Goal: Task Accomplishment & Management: Manage account settings

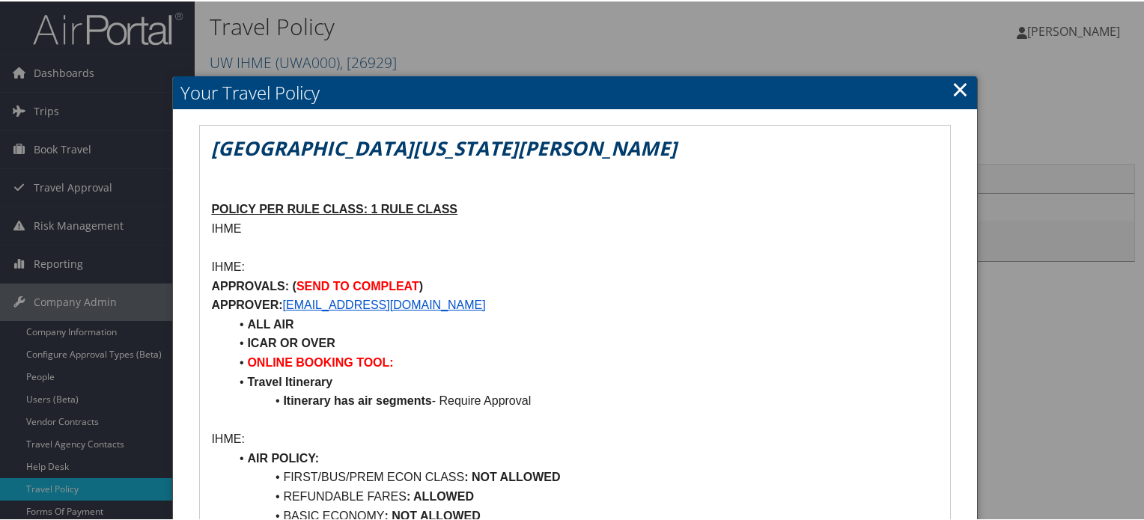
click at [956, 88] on link "×" at bounding box center [959, 88] width 17 height 30
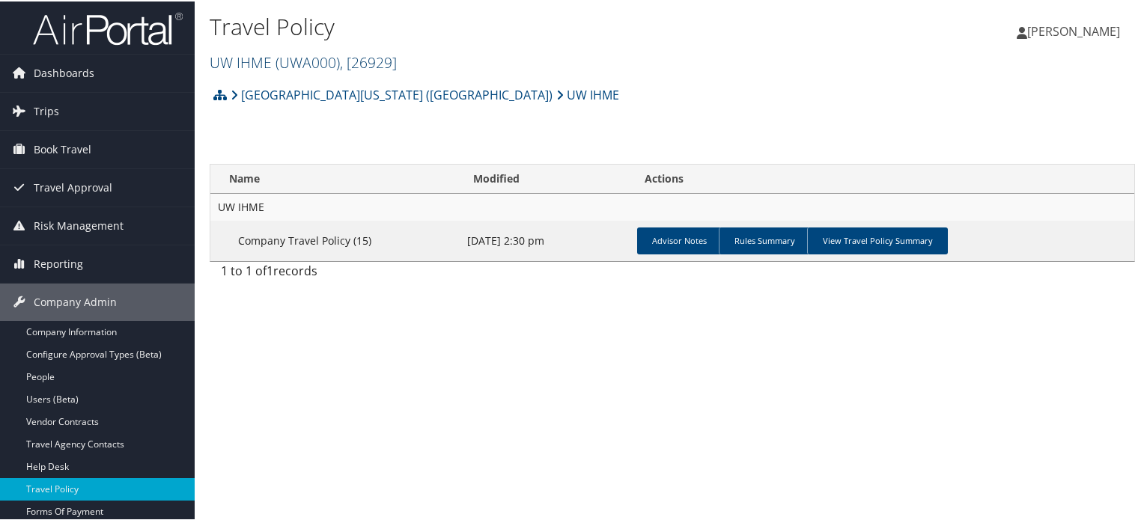
click at [293, 57] on span "( UWA000 )" at bounding box center [307, 61] width 64 height 20
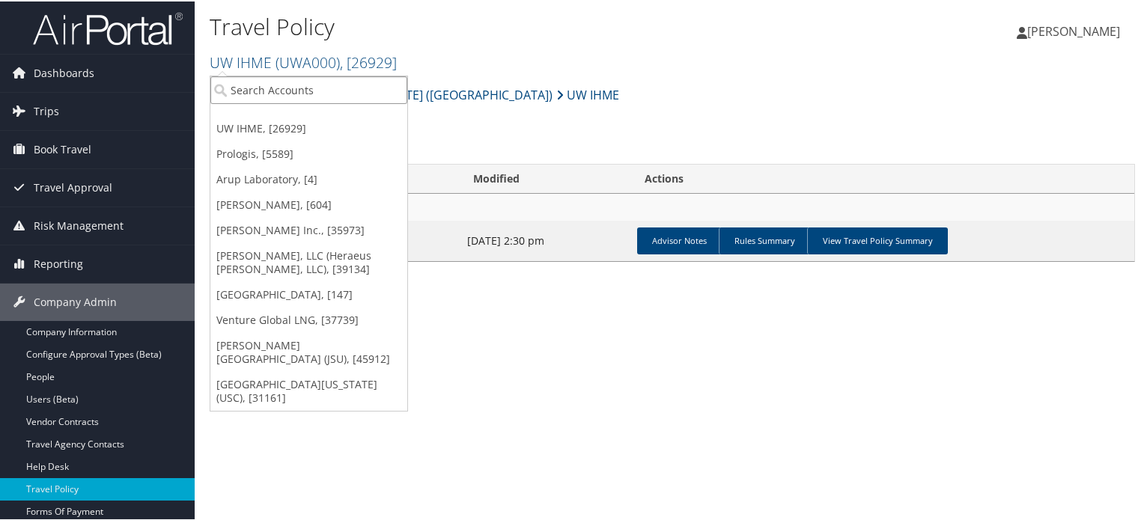
click at [266, 95] on input "search" at bounding box center [308, 89] width 197 height 28
type input "o"
type input "id"
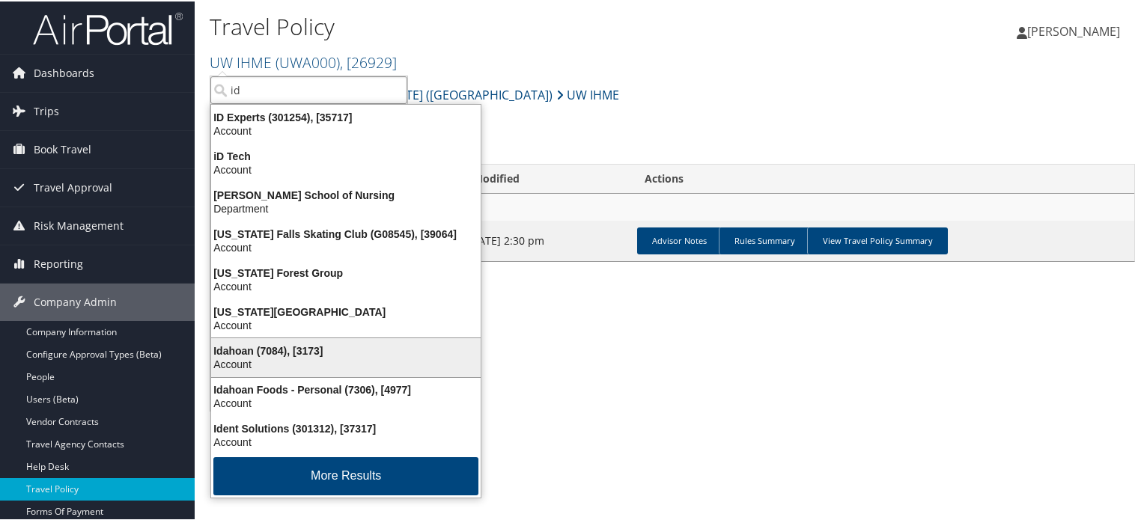
click at [269, 347] on div "Idahoan (7084), [3173]" at bounding box center [345, 349] width 287 height 13
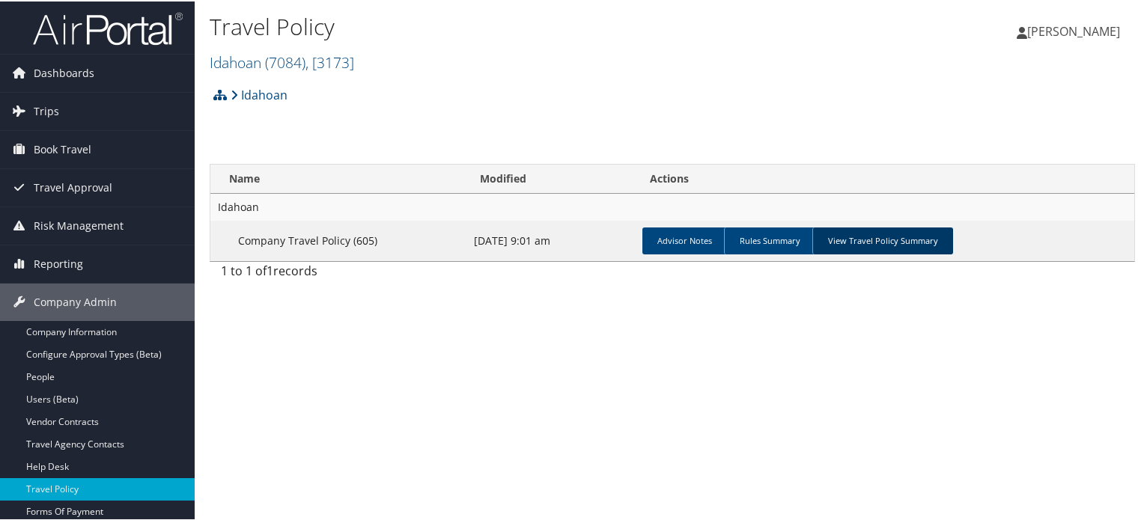
click at [864, 242] on link "View Travel Policy Summary" at bounding box center [882, 239] width 141 height 27
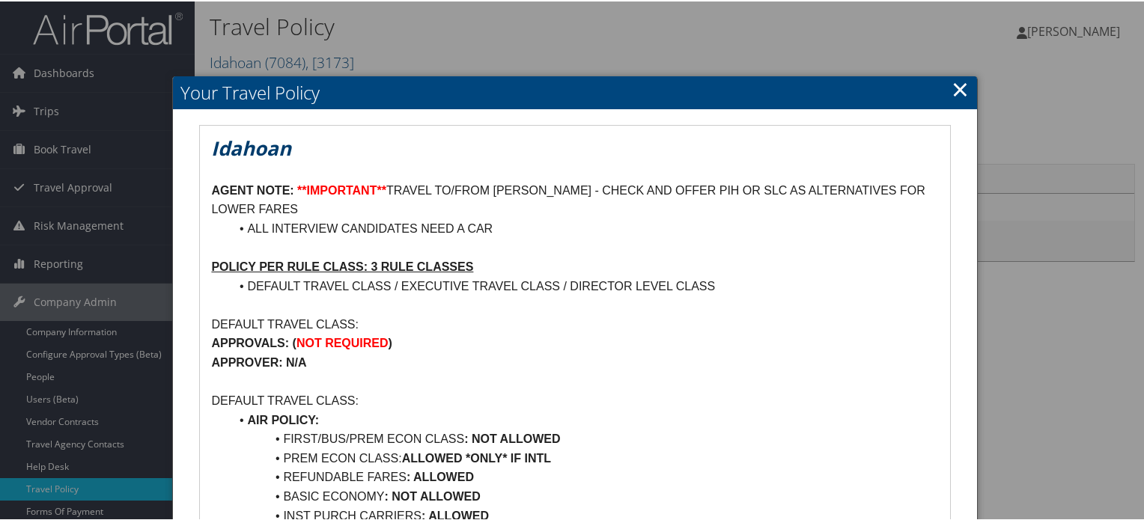
click at [951, 95] on link "×" at bounding box center [959, 88] width 17 height 30
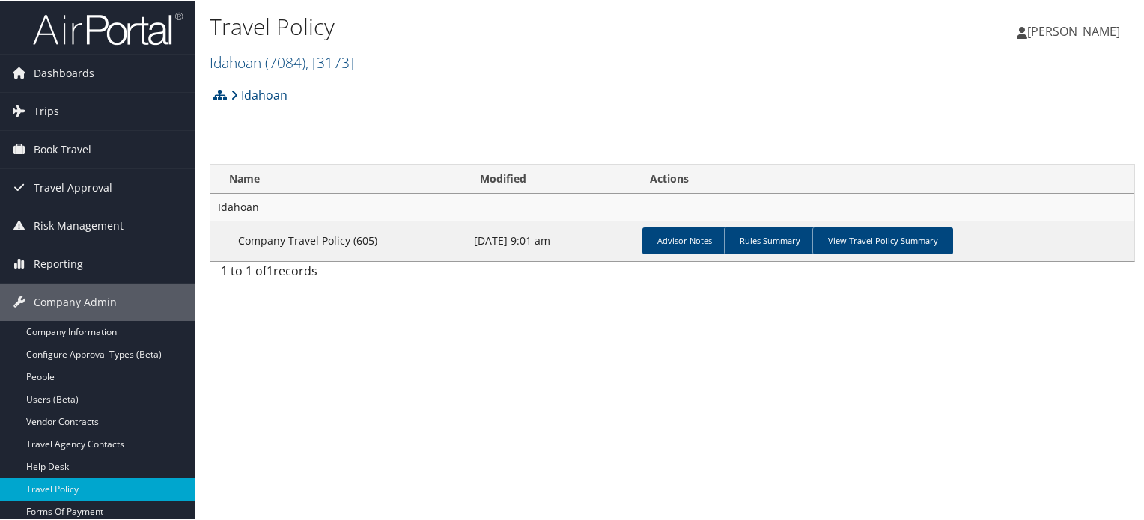
click at [100, 20] on img at bounding box center [108, 27] width 150 height 35
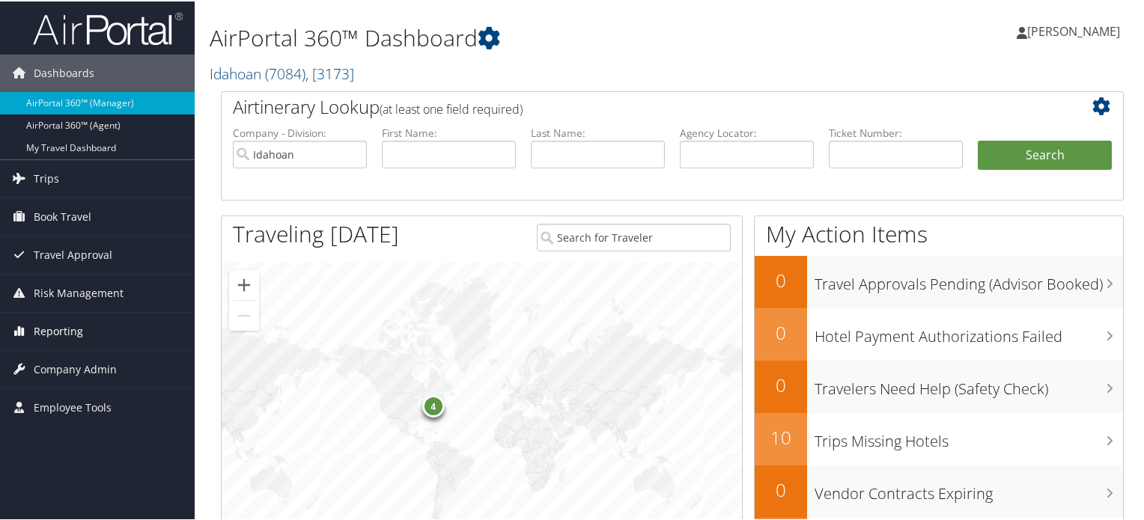
click at [67, 325] on span "Reporting" at bounding box center [58, 329] width 49 height 37
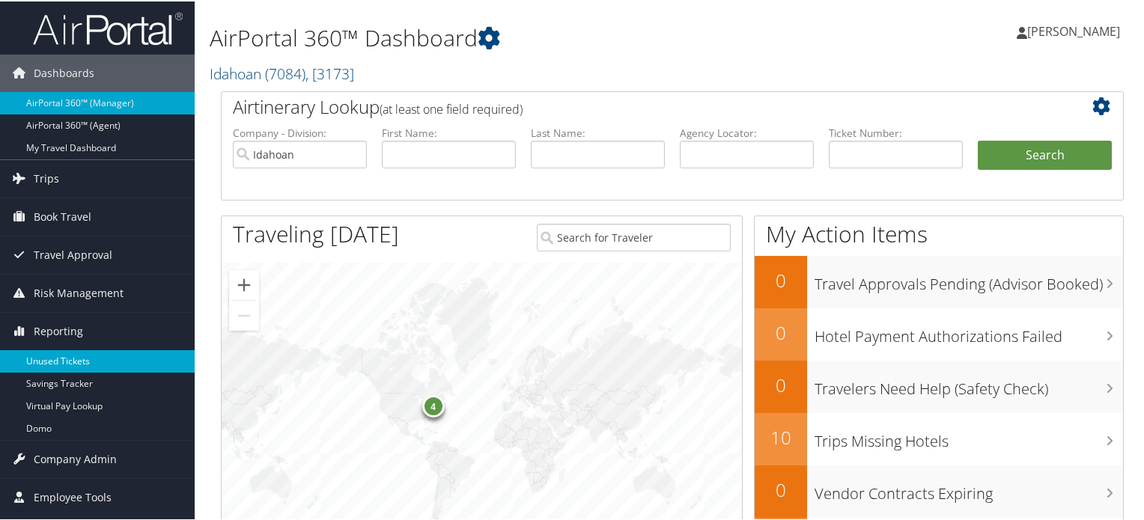
click at [61, 361] on link "Unused Tickets" at bounding box center [97, 360] width 195 height 22
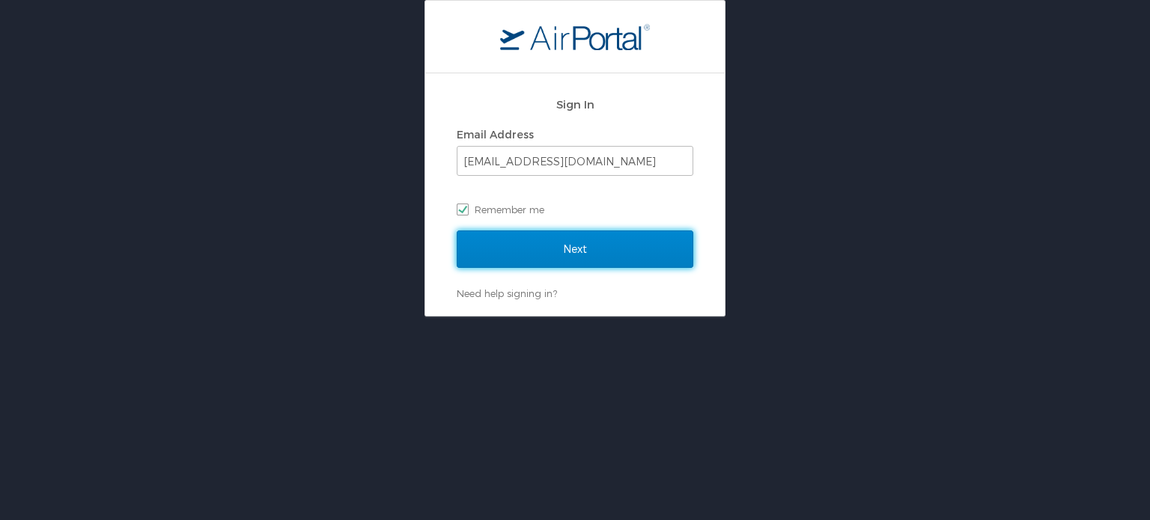
click at [534, 249] on input "Next" at bounding box center [575, 249] width 236 height 37
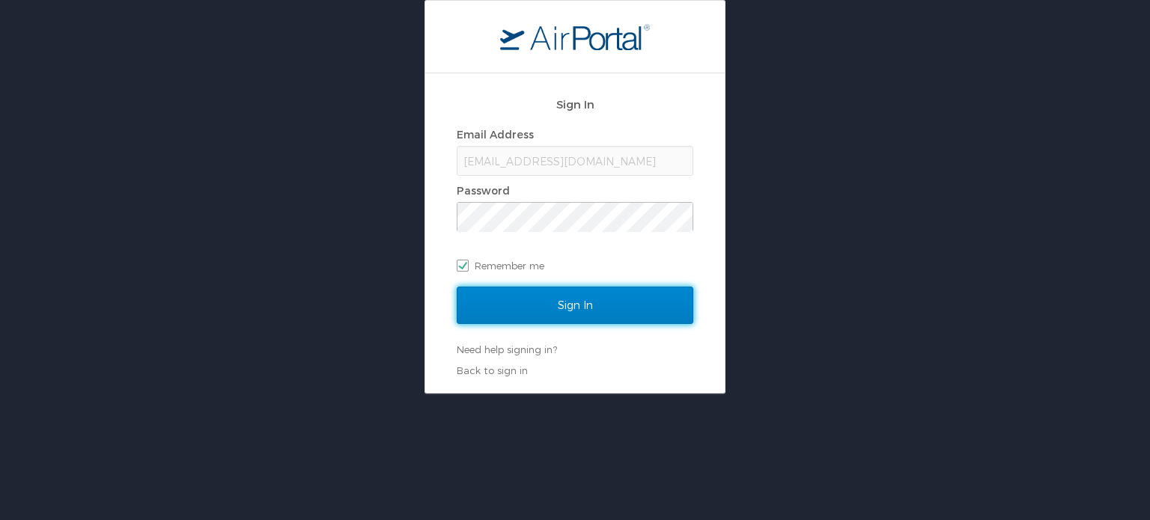
click at [522, 302] on input "Sign In" at bounding box center [575, 305] width 236 height 37
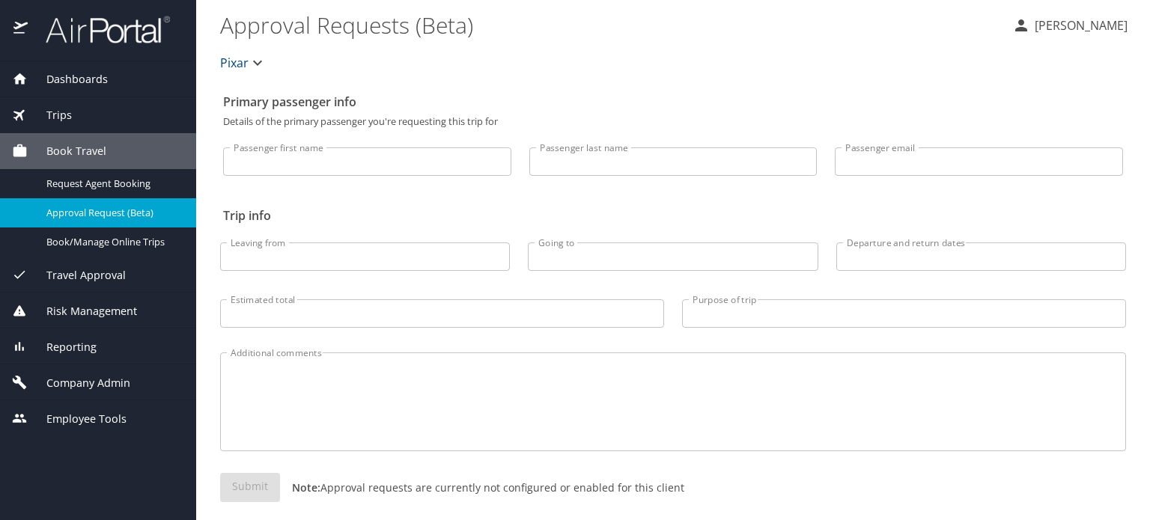
click at [90, 341] on span "Reporting" at bounding box center [62, 347] width 69 height 16
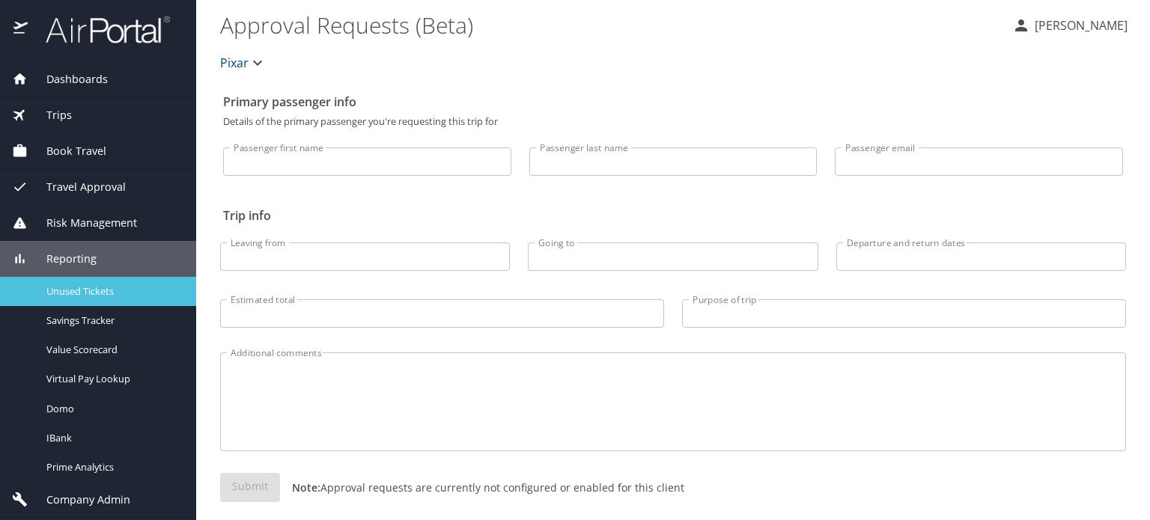
click at [81, 293] on span "Unused Tickets" at bounding box center [112, 291] width 132 height 14
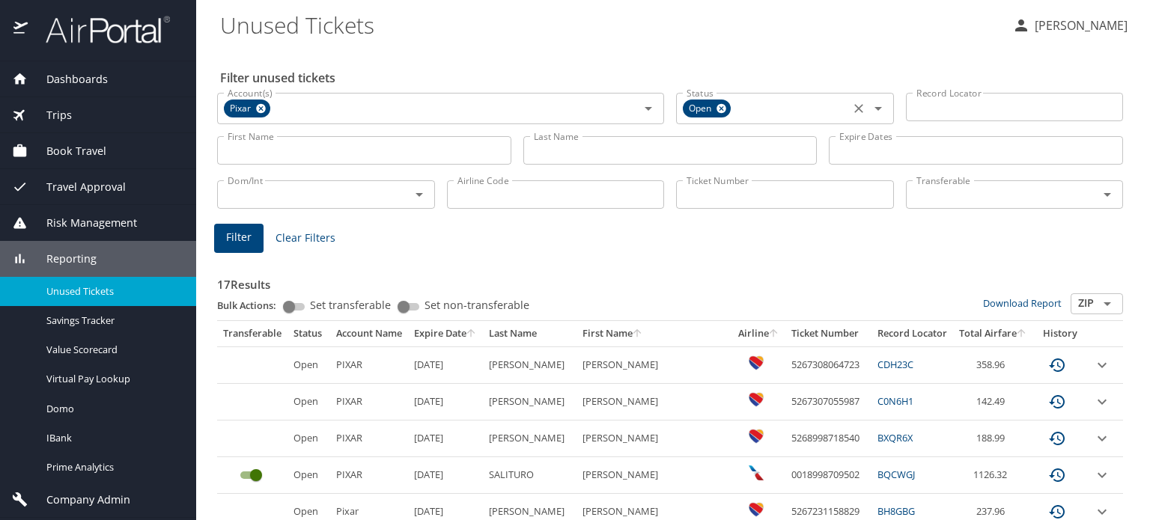
click at [716, 110] on icon at bounding box center [721, 109] width 10 height 10
click at [257, 108] on icon at bounding box center [261, 109] width 10 height 10
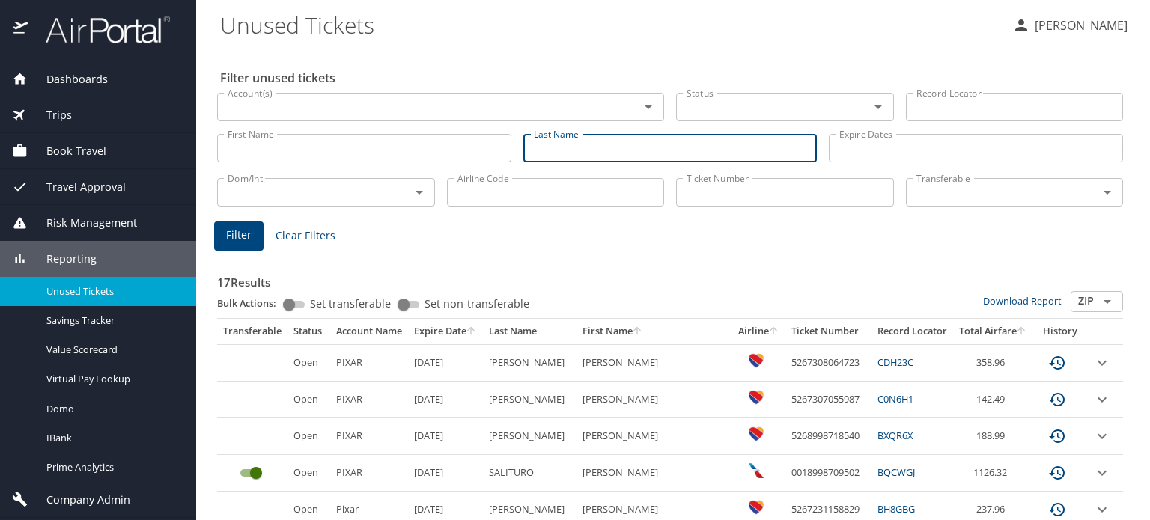
click at [579, 152] on input "Last Name" at bounding box center [670, 148] width 294 height 28
type input "raines"
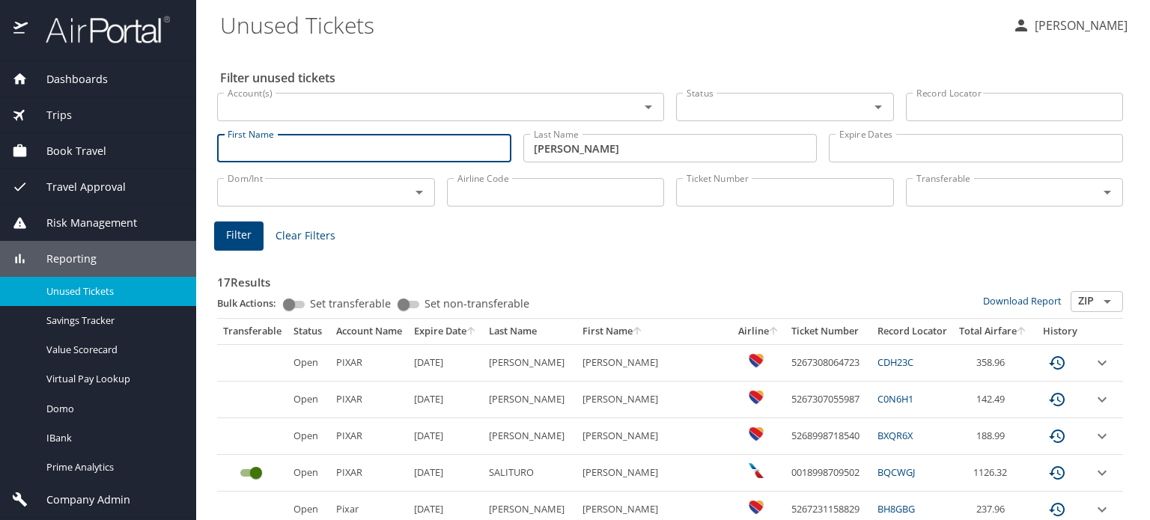
click at [464, 156] on input "First Name" at bounding box center [364, 148] width 294 height 28
type input "lisa"
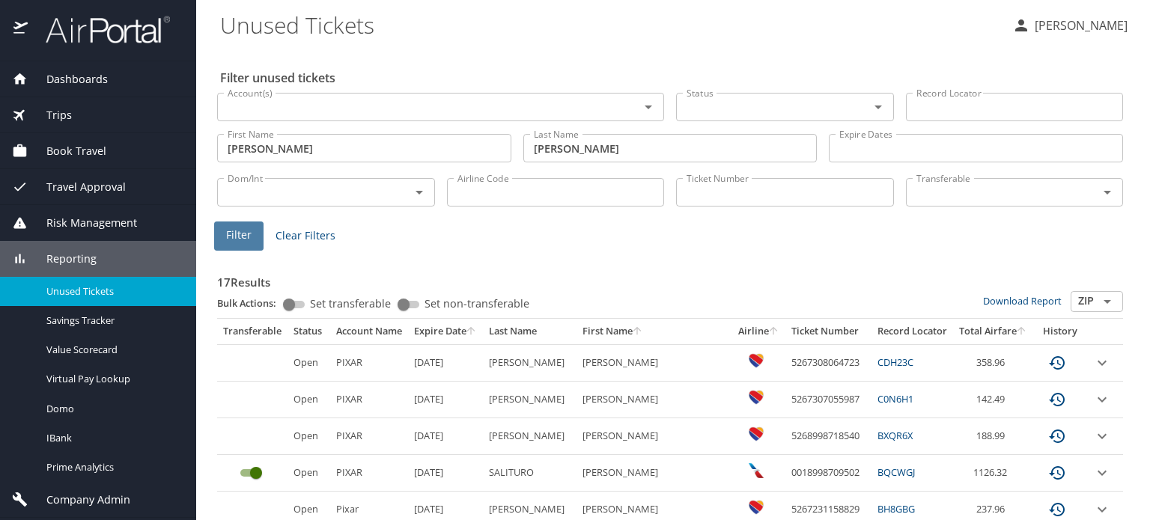
click at [233, 236] on span "Filter" at bounding box center [238, 235] width 25 height 19
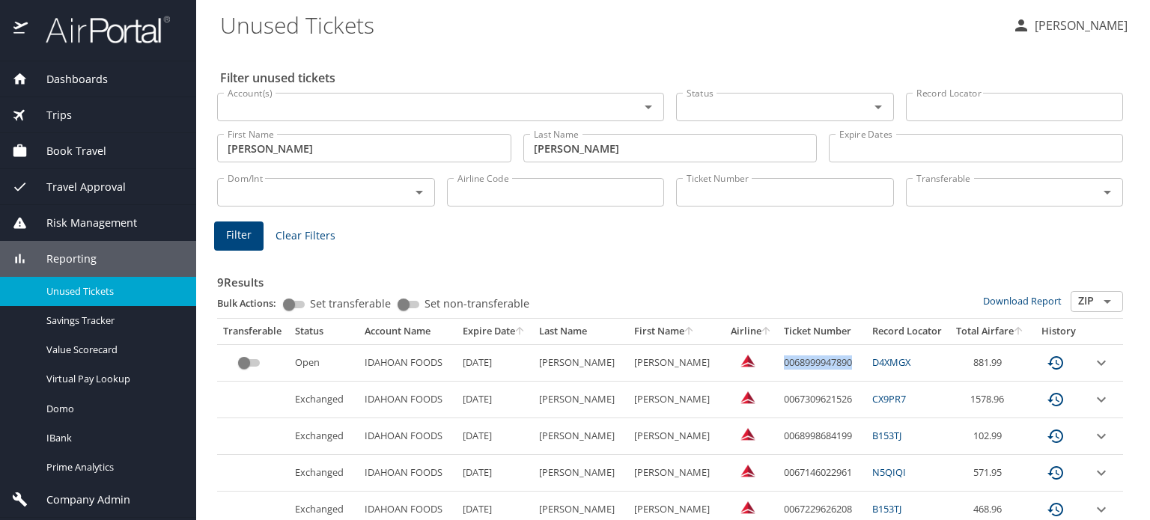
copy td "0068999947890"
drag, startPoint x: 749, startPoint y: 364, endPoint x: 823, endPoint y: 359, distance: 74.2
click at [823, 359] on td "0068999947890" at bounding box center [822, 362] width 88 height 37
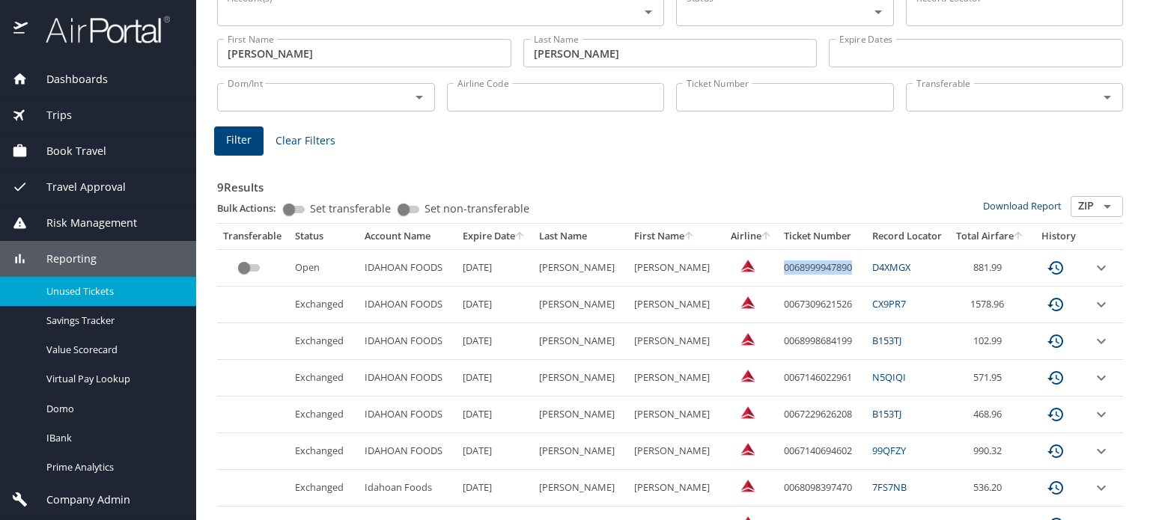
scroll to position [198, 0]
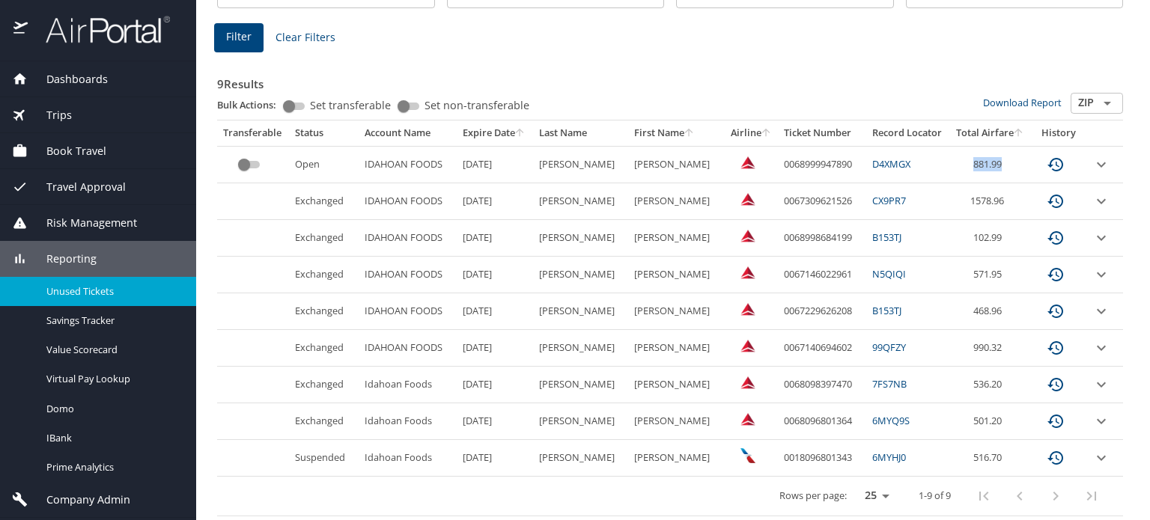
drag, startPoint x: 951, startPoint y: 165, endPoint x: 984, endPoint y: 162, distance: 33.0
click at [984, 162] on td "881.99" at bounding box center [990, 164] width 82 height 37
copy td "881.99"
drag, startPoint x: 749, startPoint y: 163, endPoint x: 827, endPoint y: 164, distance: 77.8
click at [827, 164] on td "0068999947890" at bounding box center [822, 164] width 88 height 37
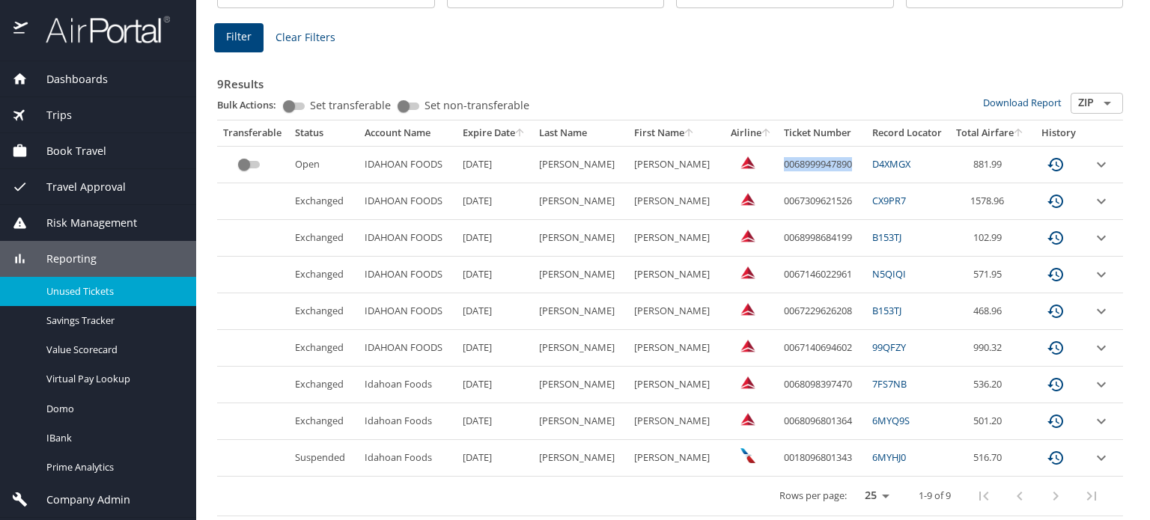
copy td "0068999947890"
drag, startPoint x: 953, startPoint y: 168, endPoint x: 985, endPoint y: 167, distance: 32.2
click at [985, 167] on td "881.99" at bounding box center [990, 164] width 82 height 37
copy td "881.99"
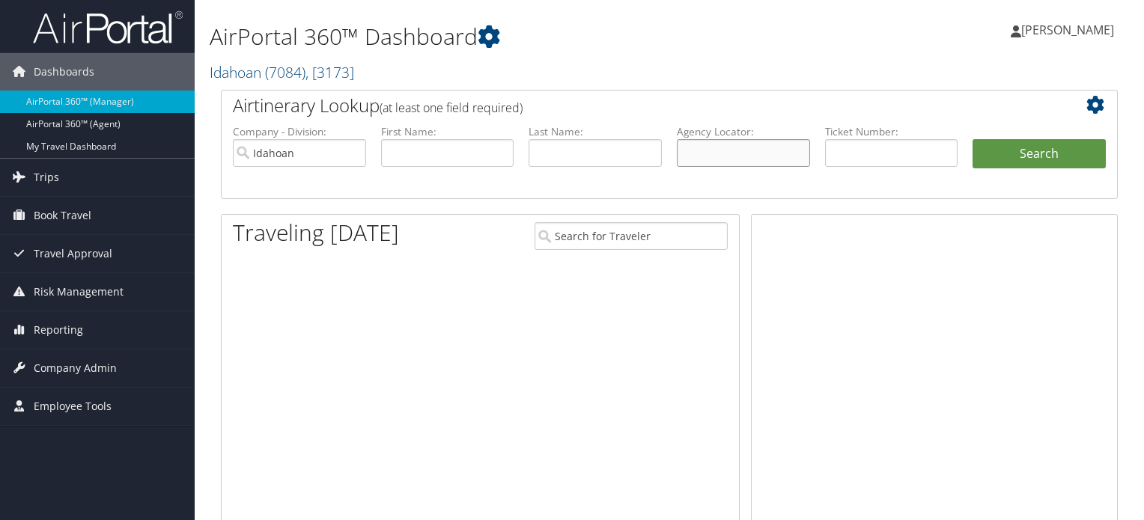
drag, startPoint x: 0, startPoint y: 0, endPoint x: 723, endPoint y: 144, distance: 737.2
click at [723, 144] on input "text" at bounding box center [743, 153] width 133 height 28
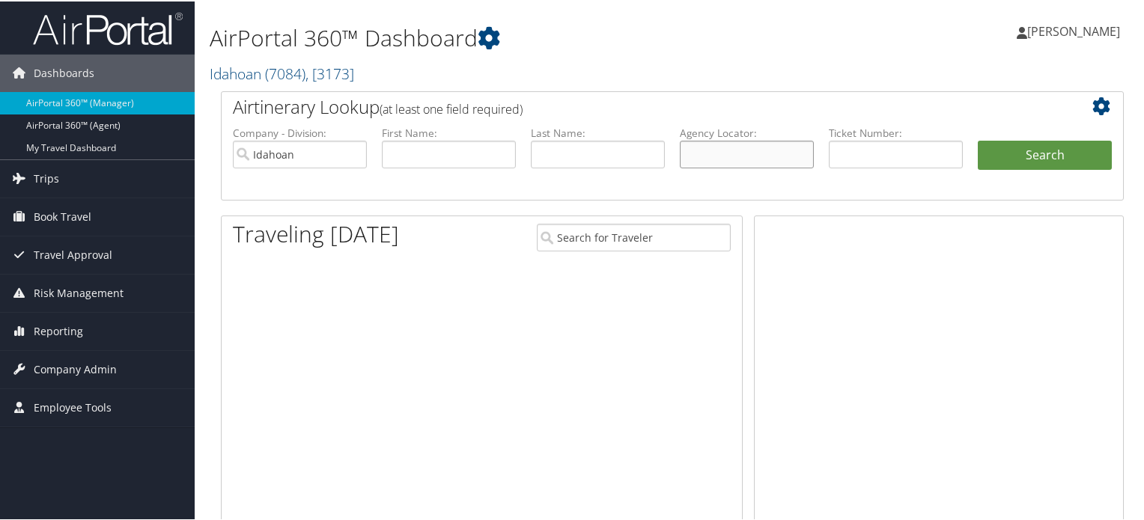
paste input "D9PLYG"
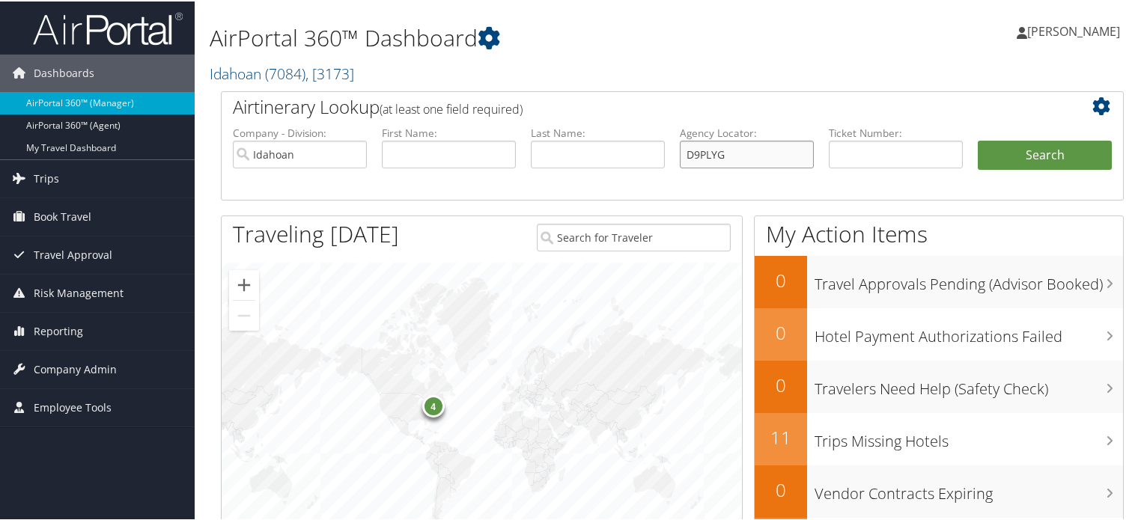
type input "D9PLYG"
click at [355, 153] on input "Idahoan" at bounding box center [300, 153] width 134 height 28
click at [1015, 155] on button "Search" at bounding box center [1044, 154] width 134 height 30
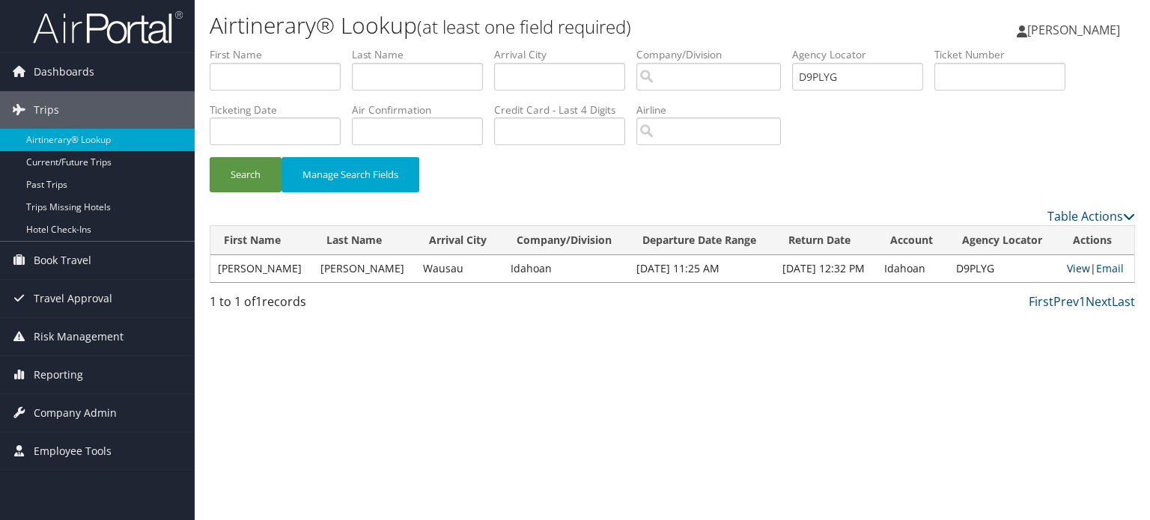
click at [1076, 263] on link "View" at bounding box center [1077, 268] width 23 height 14
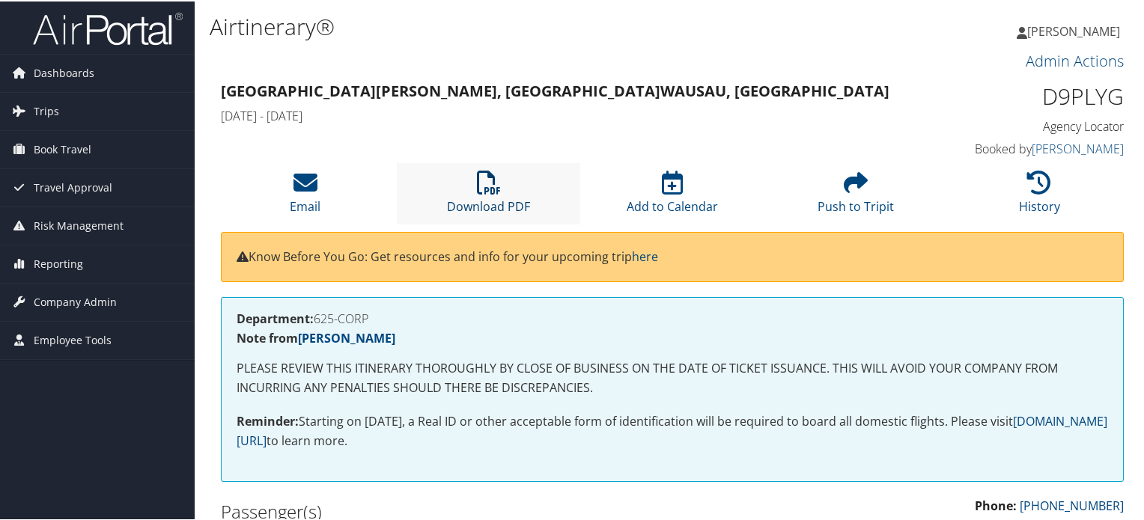
click at [484, 203] on link "Download PDF" at bounding box center [488, 195] width 83 height 36
